Goal: Task Accomplishment & Management: Manage account settings

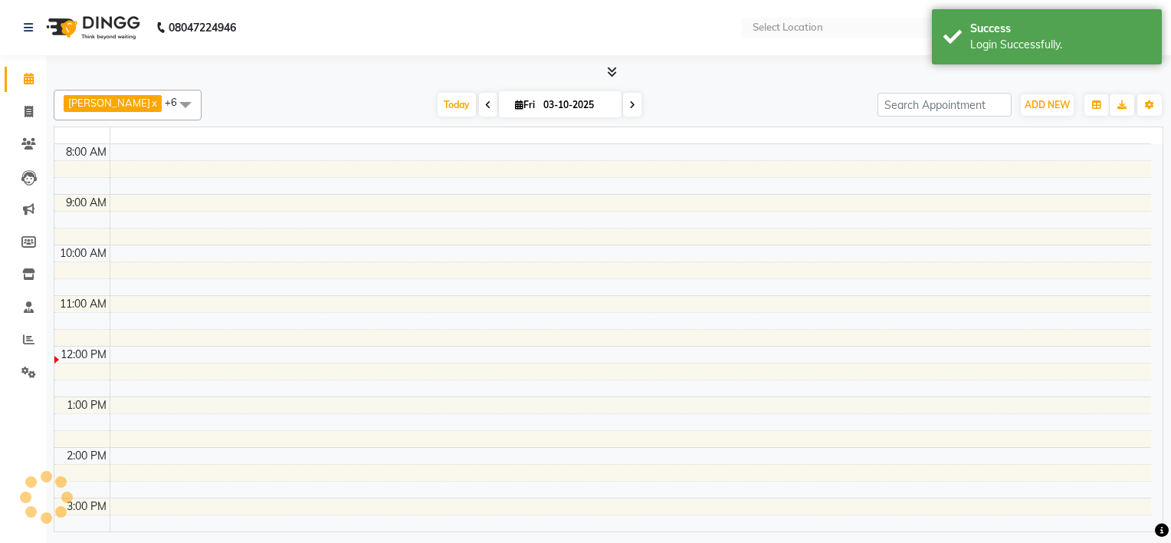
select select "en"
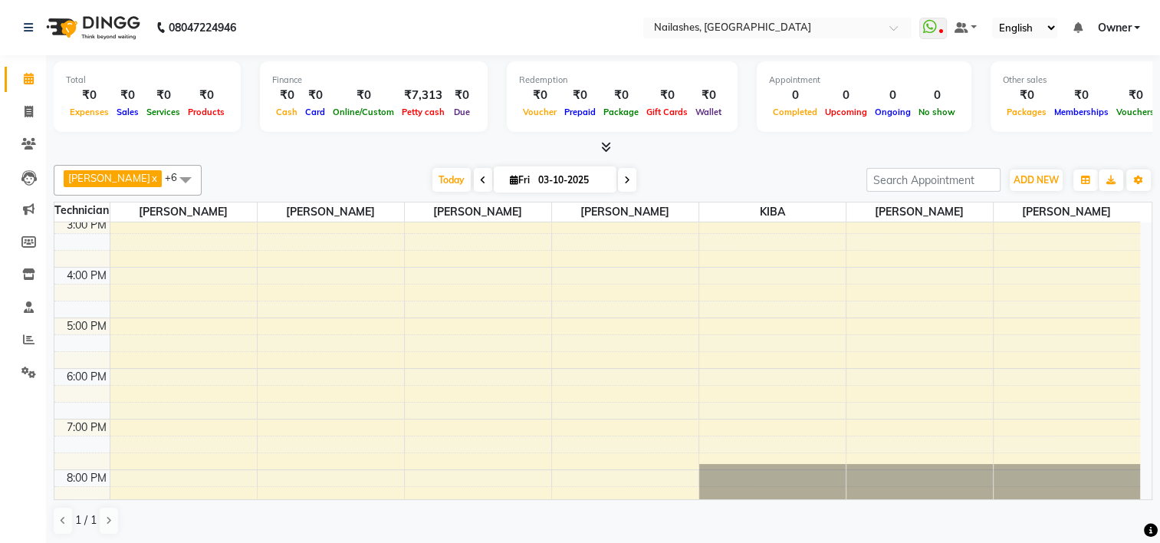
scroll to position [373, 0]
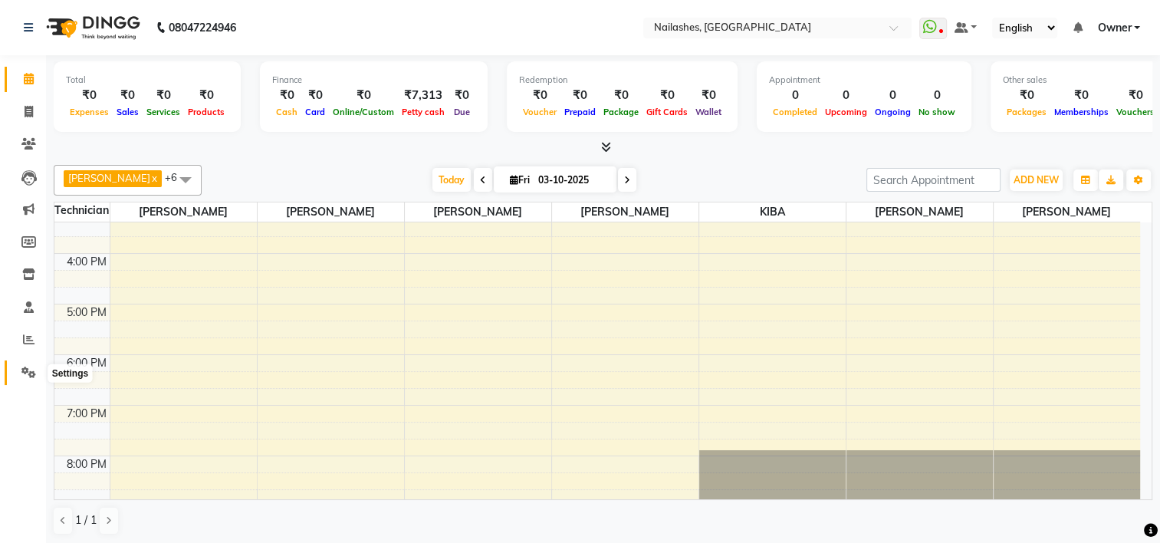
click at [25, 377] on icon at bounding box center [28, 371] width 15 height 11
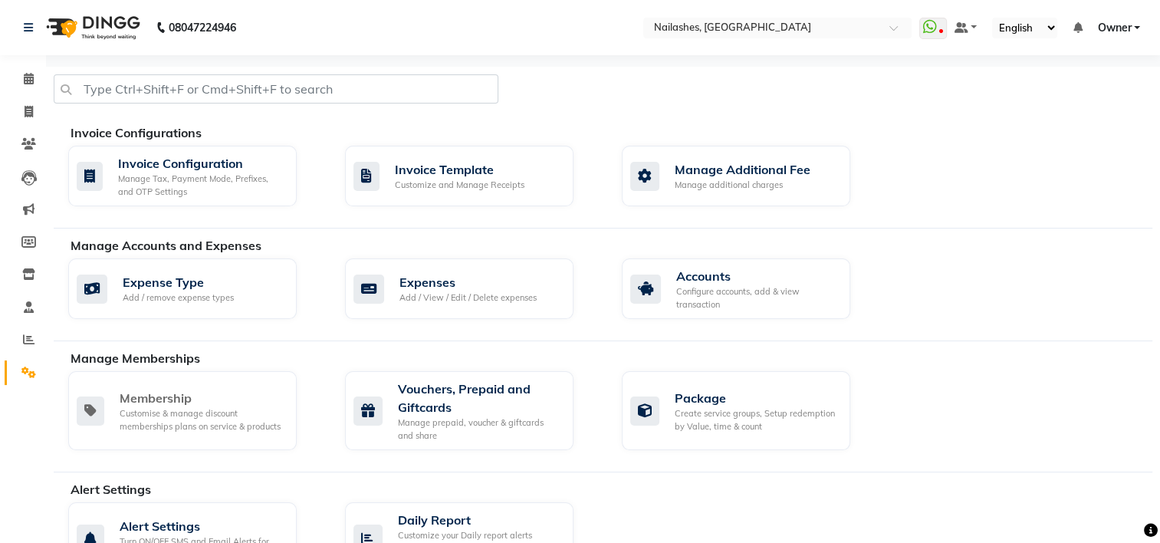
scroll to position [713, 0]
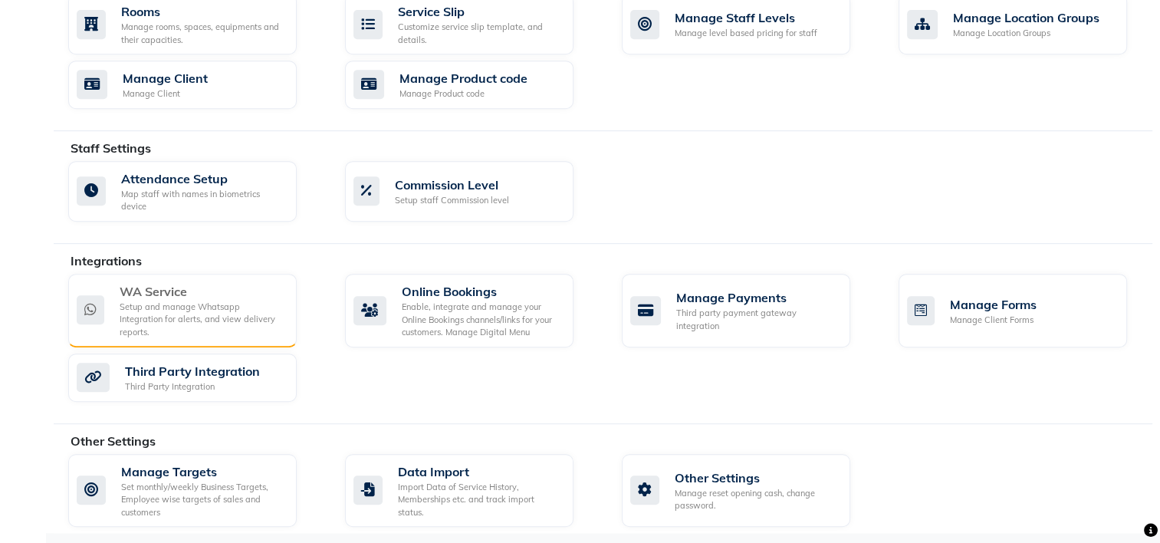
click at [254, 291] on div "WA Service" at bounding box center [202, 291] width 165 height 18
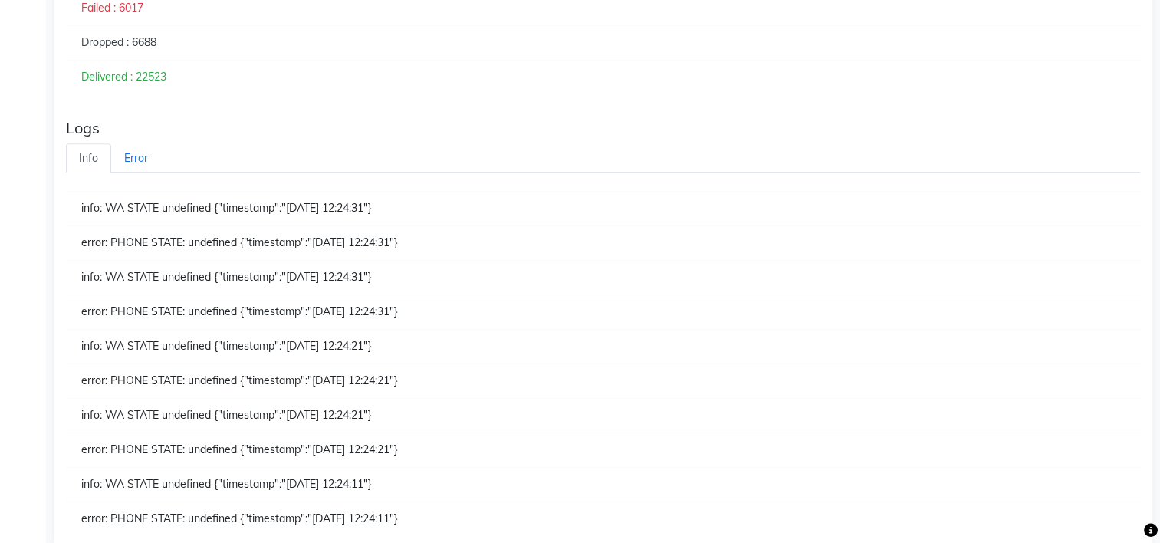
scroll to position [654, 0]
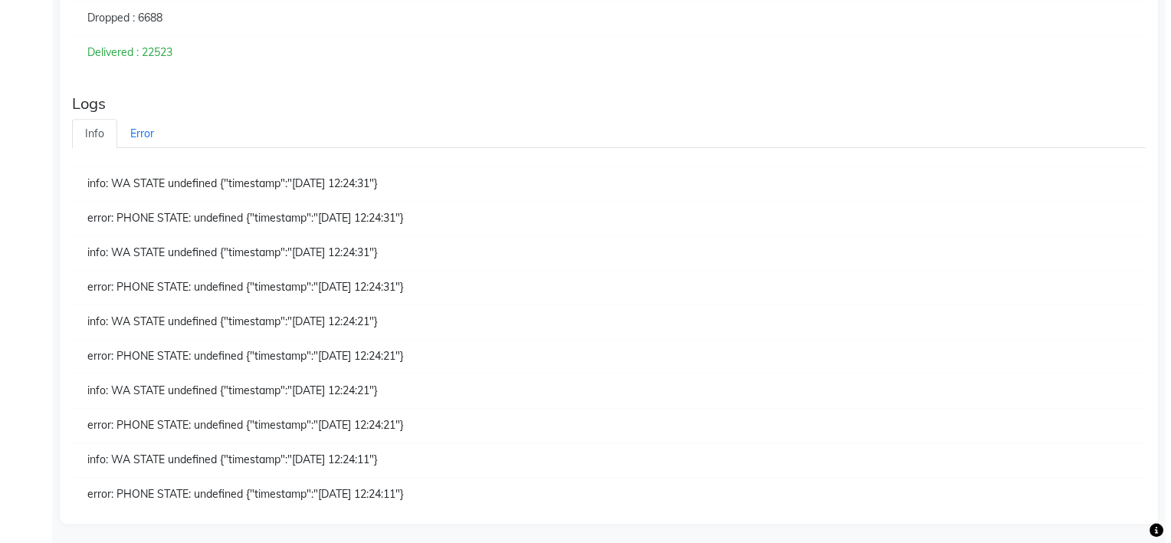
scroll to position [80, 0]
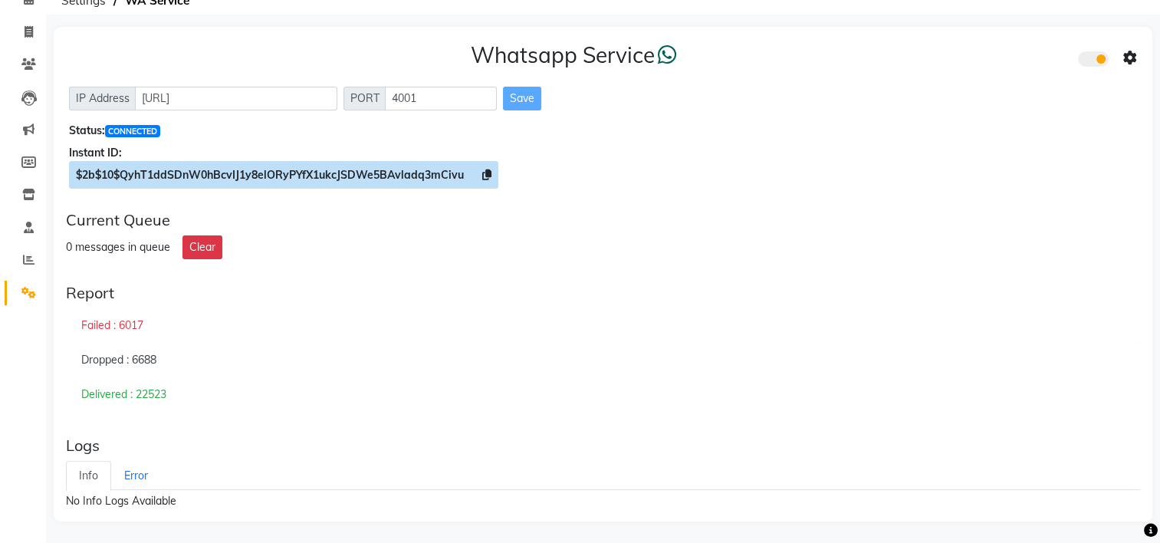
click at [485, 172] on icon at bounding box center [486, 174] width 9 height 11
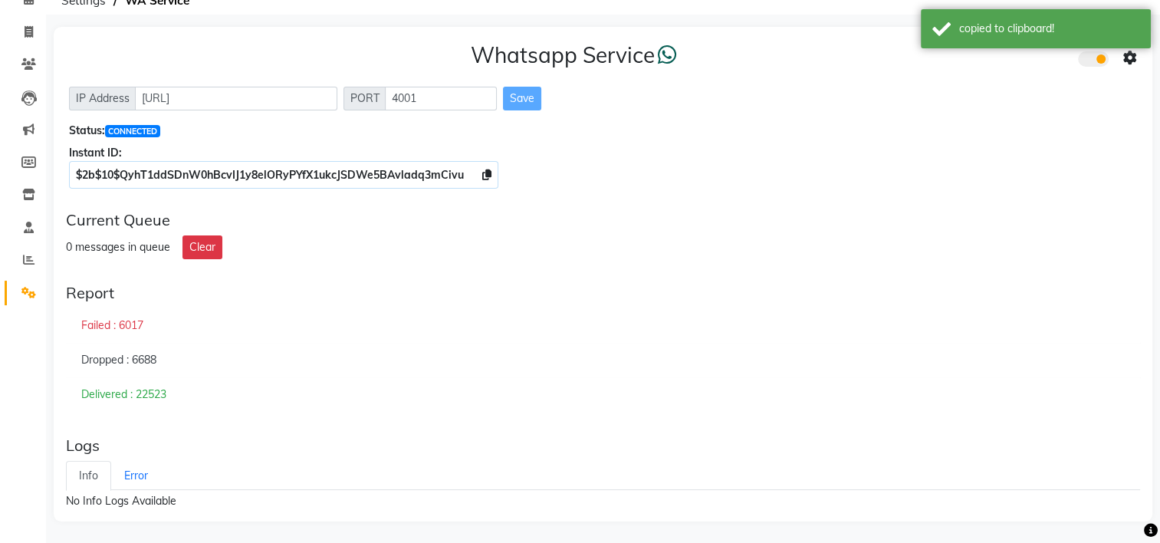
click at [1123, 57] on icon at bounding box center [1130, 58] width 14 height 14
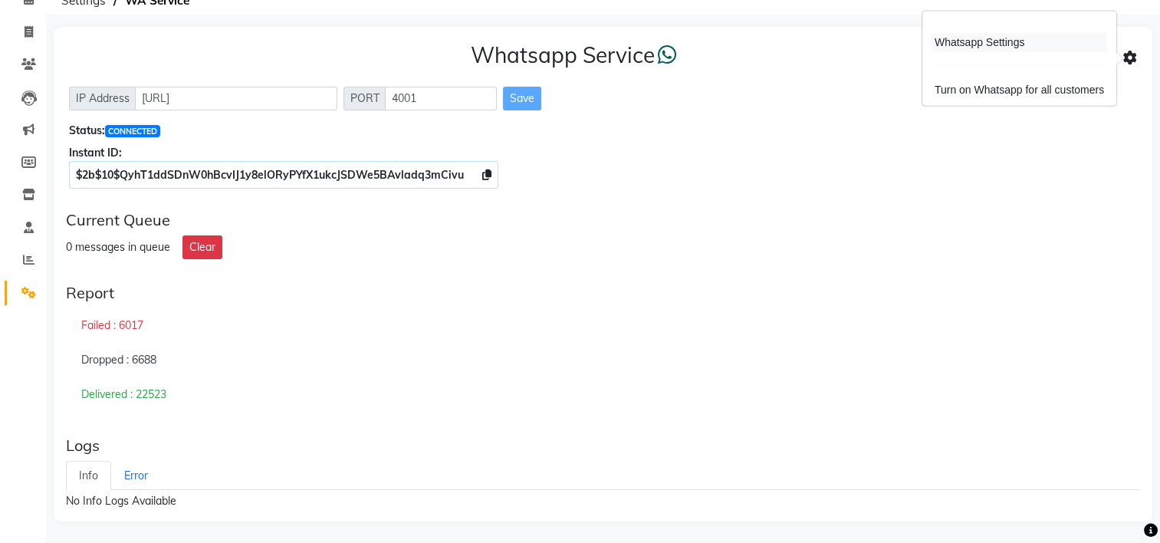
click at [993, 43] on div "Whatsapp Settings" at bounding box center [1018, 42] width 175 height 19
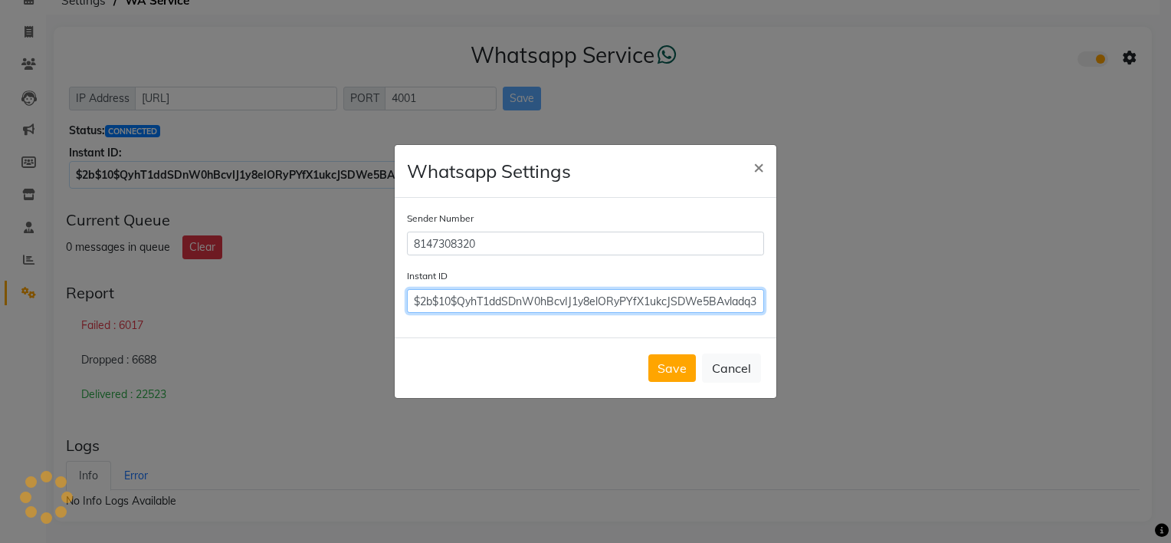
click at [684, 300] on input "$2b$10$QyhT1ddSDnW0hBcvIJ1y8elORyPYfX1ukcJSDWe5BAvladq3mCivu" at bounding box center [585, 301] width 357 height 24
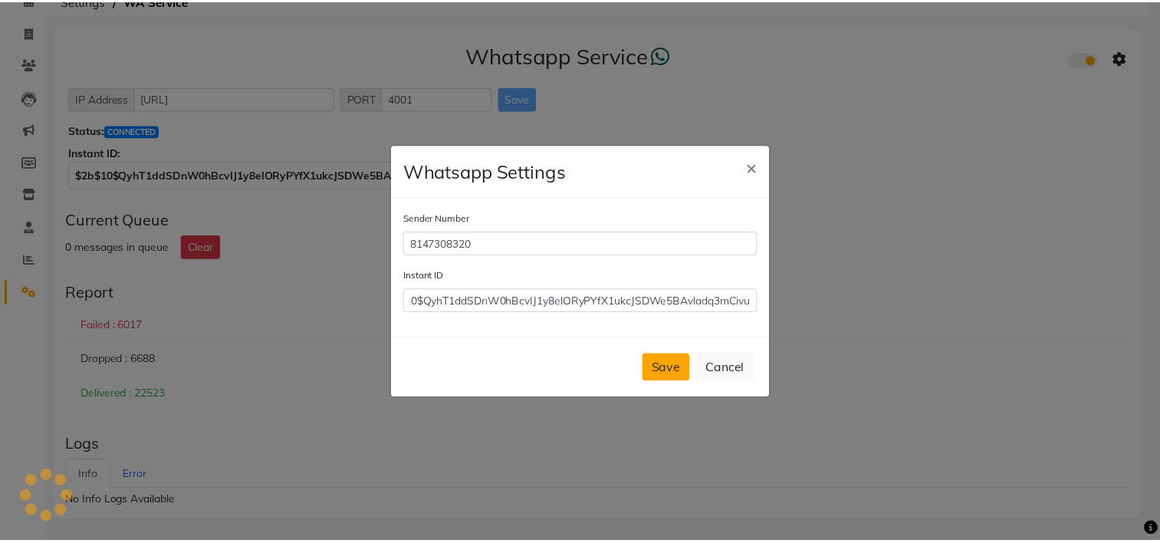
scroll to position [0, 0]
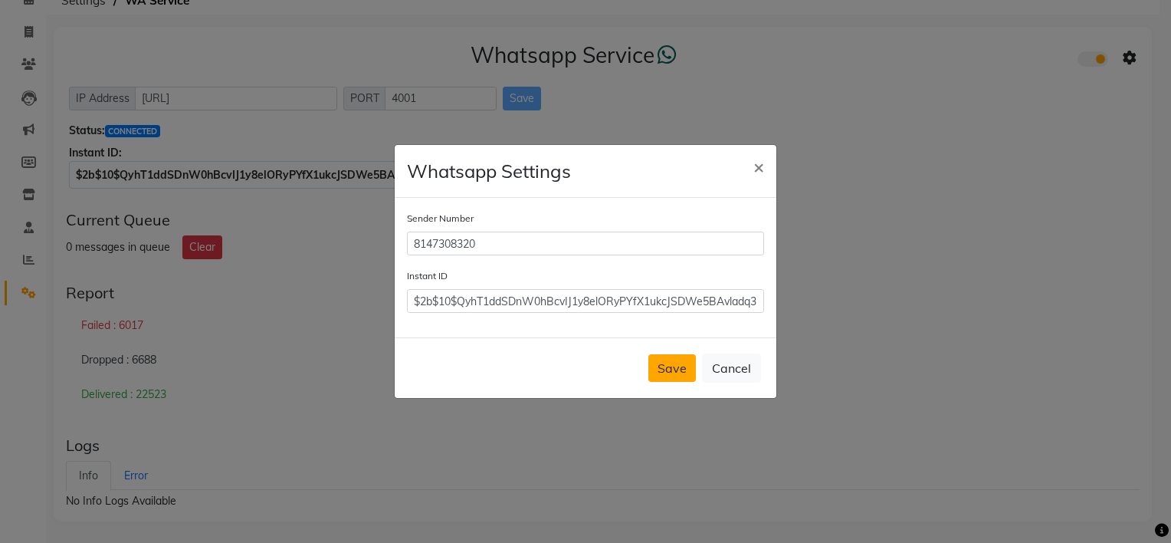
click at [684, 372] on button "Save" at bounding box center [672, 368] width 48 height 28
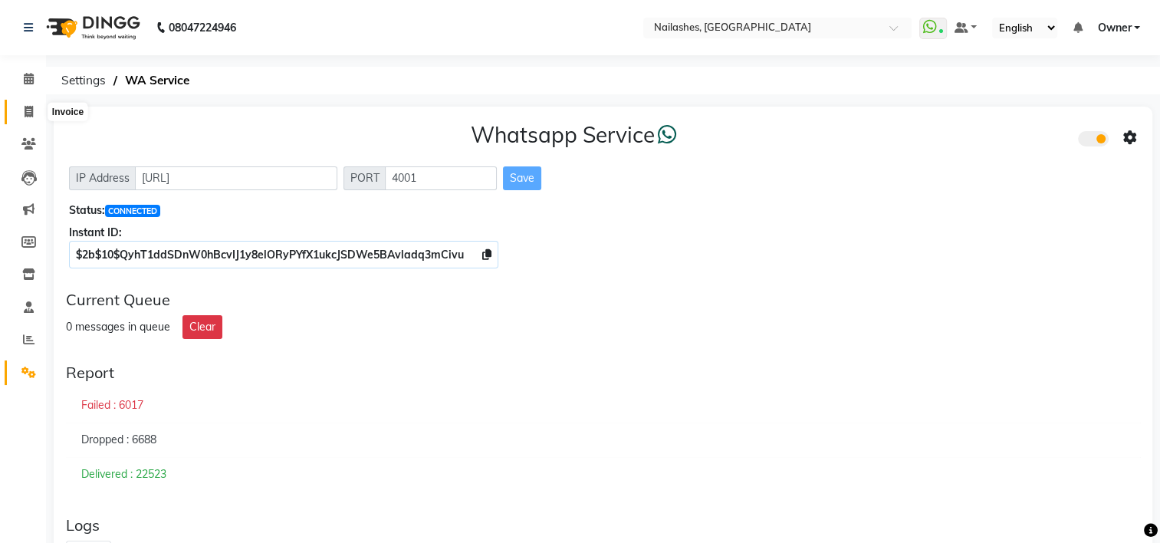
drag, startPoint x: 28, startPoint y: 108, endPoint x: 83, endPoint y: 110, distance: 54.4
click at [28, 108] on icon at bounding box center [29, 111] width 8 height 11
select select "service"
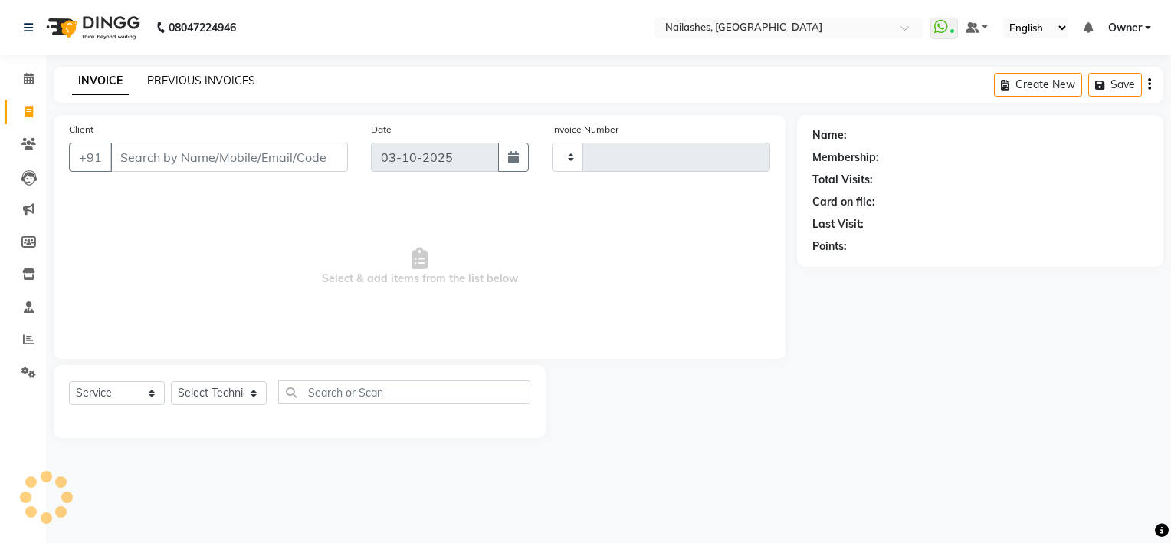
click at [158, 82] on link "PREVIOUS INVOICES" at bounding box center [201, 81] width 108 height 14
